Goal: Task Accomplishment & Management: Manage account settings

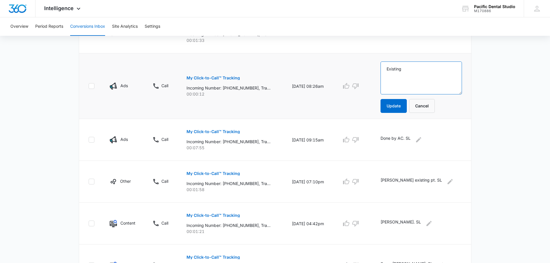
scroll to position [202, 0]
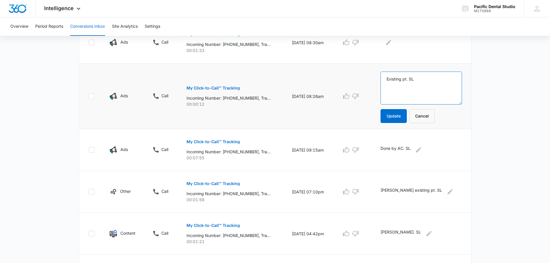
click at [232, 90] on textarea "Existing pt. SL" at bounding box center [421, 88] width 81 height 33
click at [232, 89] on textarea "Existing pt. SL" at bounding box center [421, 88] width 81 height 33
click at [232, 81] on textarea "Existing pt. SL" at bounding box center [421, 88] width 81 height 33
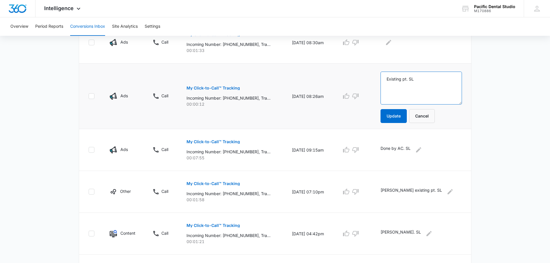
click at [232, 81] on textarea "Existing pt. SL" at bounding box center [421, 88] width 81 height 33
type textarea "Existing pt. SL"
click at [232, 114] on button "Update" at bounding box center [394, 116] width 26 height 14
click at [232, 116] on button "Update" at bounding box center [394, 116] width 26 height 14
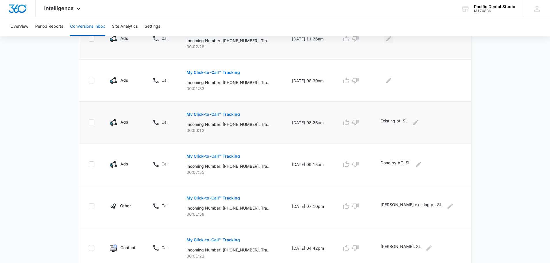
scroll to position [87, 0]
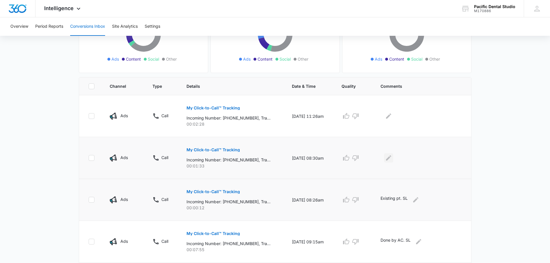
click at [232, 162] on button "Edit Comments" at bounding box center [388, 157] width 9 height 9
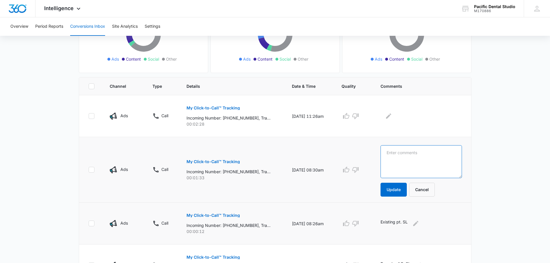
paste textarea "Existing pt. SL"
type textarea "Existing pt. SL"
click at [232, 193] on button "Update" at bounding box center [394, 190] width 26 height 14
click at [232, 119] on icon "Edit Comments" at bounding box center [388, 116] width 7 height 7
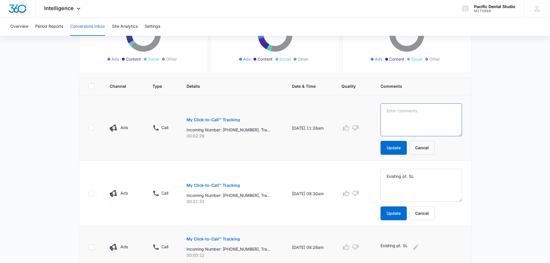
click at [232, 119] on textarea at bounding box center [421, 119] width 81 height 33
paste textarea "Existing pt. SL"
type textarea "Existing pt. SL"
click at [232, 149] on button "Update" at bounding box center [394, 148] width 26 height 14
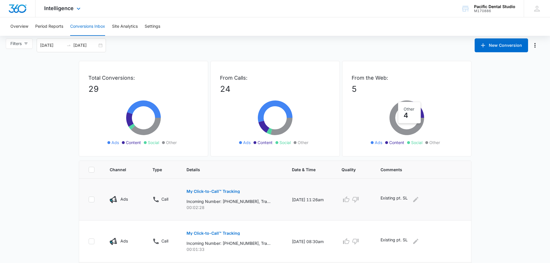
scroll to position [0, 0]
